Goal: Find specific page/section: Find specific page/section

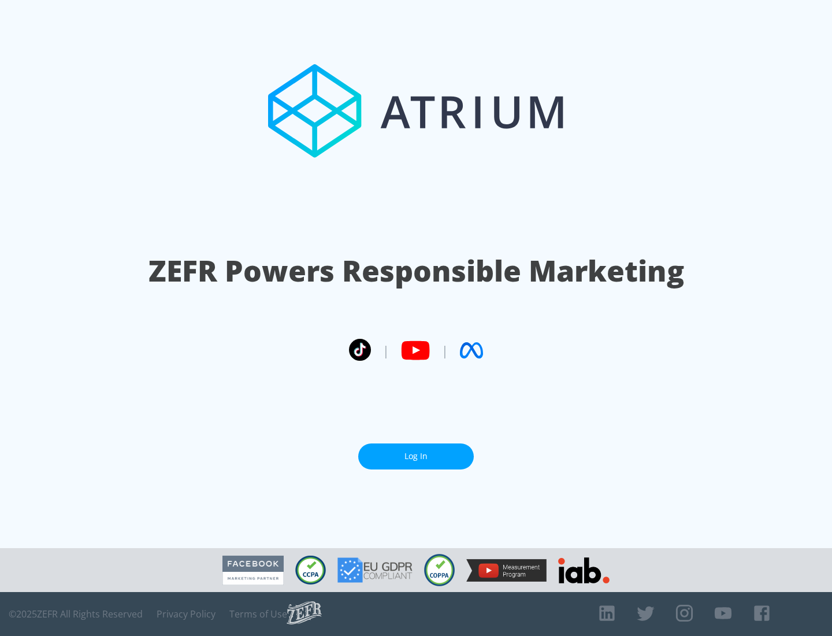
click at [416, 452] on link "Log In" at bounding box center [416, 456] width 116 height 26
